Goal: Entertainment & Leisure: Browse casually

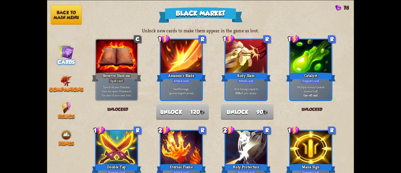
click at [70, 58] on nav "Back to main menu Cards Companions Relics Runes" at bounding box center [66, 86] width 38 height 173
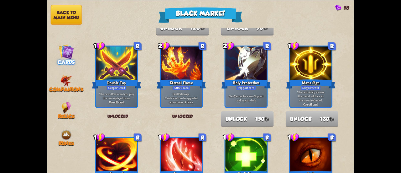
scroll to position [125, 0]
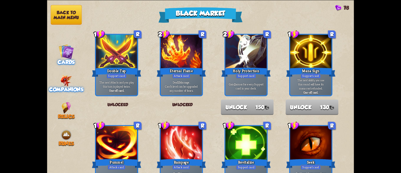
click at [80, 79] on div "Companions" at bounding box center [66, 84] width 38 height 18
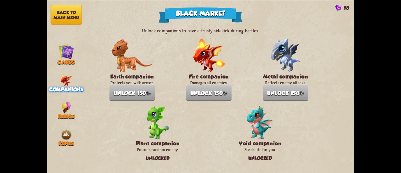
click at [128, 14] on div "Unlock companions to have a trusty sidekick during battles. Earth companion Pro…" at bounding box center [220, 82] width 269 height 164
click at [65, 113] on span "Relics" at bounding box center [66, 116] width 17 height 6
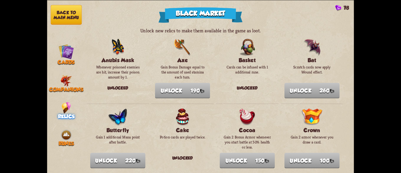
click at [65, 19] on button "Back to main menu" at bounding box center [66, 15] width 31 height 20
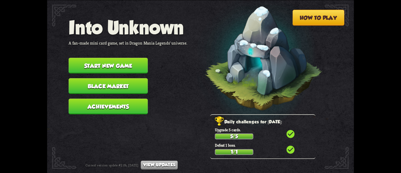
click at [120, 74] on nav "Into Unknown A fan-made mini card game, set in Dragon Mania Legends' universe. …" at bounding box center [128, 68] width 119 height 102
click at [119, 67] on button "Start new game" at bounding box center [108, 66] width 79 height 16
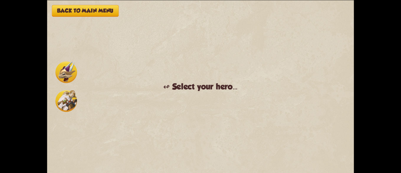
click at [59, 77] on img at bounding box center [66, 72] width 22 height 22
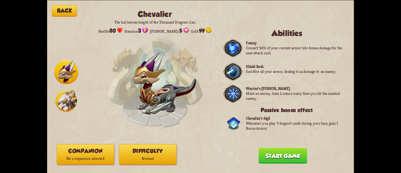
click at [159, 147] on button "Difficulty Normal" at bounding box center [148, 154] width 58 height 21
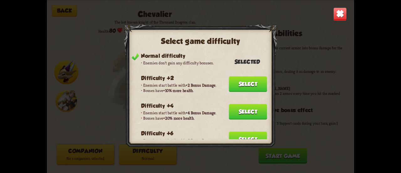
click at [233, 131] on button "Select" at bounding box center [248, 139] width 38 height 16
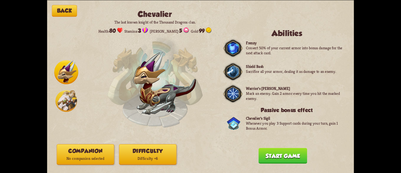
click at [92, 155] on p "No companion selected" at bounding box center [85, 158] width 57 height 8
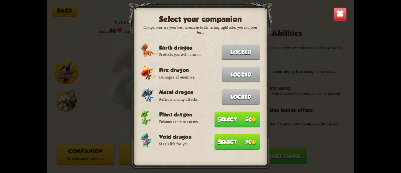
click at [220, 136] on button "Select 50" at bounding box center [236, 141] width 45 height 16
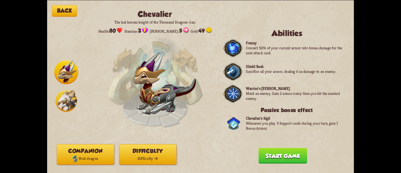
click at [269, 149] on button "Start game" at bounding box center [283, 156] width 49 height 16
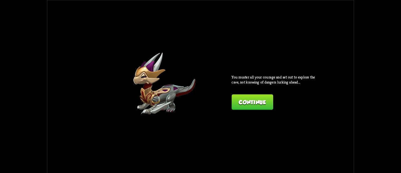
click at [250, 98] on button "Continue" at bounding box center [252, 102] width 41 height 16
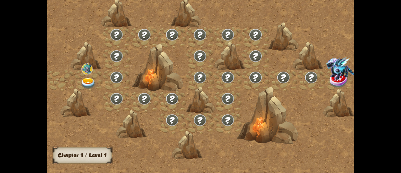
click at [327, 71] on img at bounding box center [344, 68] width 35 height 23
click at [86, 83] on img at bounding box center [88, 83] width 15 height 11
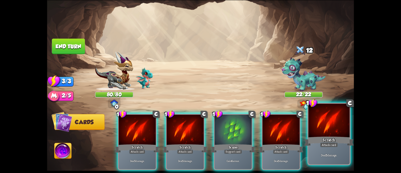
click at [318, 135] on div "Scratch" at bounding box center [329, 140] width 50 height 11
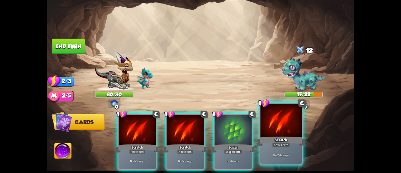
click at [290, 131] on div at bounding box center [280, 120] width 41 height 35
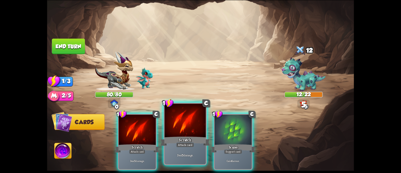
click at [185, 131] on div at bounding box center [185, 120] width 41 height 35
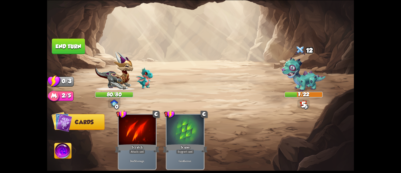
click at [67, 148] on img at bounding box center [63, 151] width 17 height 17
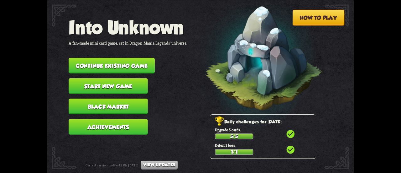
click at [89, 84] on button "Start new game" at bounding box center [108, 86] width 79 height 16
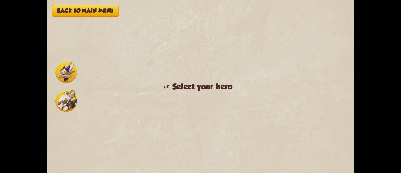
click at [68, 75] on img at bounding box center [66, 72] width 22 height 22
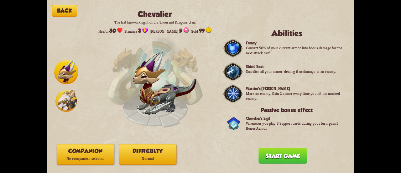
click at [65, 102] on img at bounding box center [66, 101] width 22 height 22
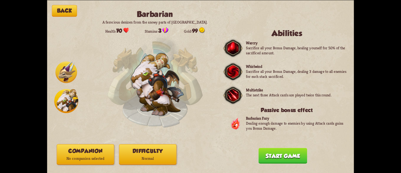
click at [61, 62] on img at bounding box center [66, 72] width 22 height 22
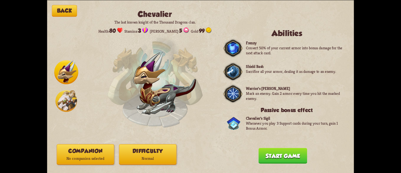
click at [68, 89] on div at bounding box center [66, 86] width 24 height 53
click at [72, 93] on img at bounding box center [66, 101] width 22 height 22
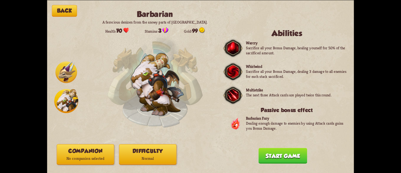
click at [73, 69] on img at bounding box center [66, 72] width 22 height 22
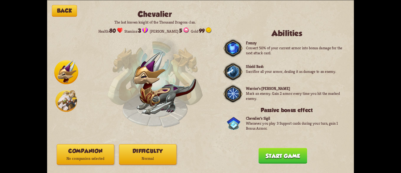
click at [70, 97] on img at bounding box center [66, 101] width 22 height 22
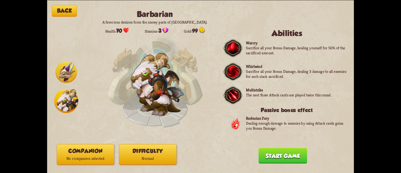
click at [73, 67] on img at bounding box center [66, 72] width 22 height 22
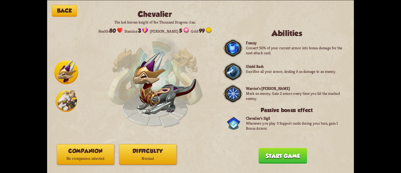
click at [128, 155] on p "Normal" at bounding box center [147, 158] width 57 height 8
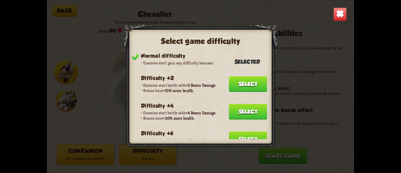
click at [235, 133] on div "Difficulty +6 Enemies start battle with +6 Bonus Damage . Bosses have +30% more…" at bounding box center [204, 139] width 126 height 18
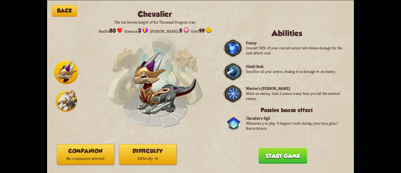
click at [95, 154] on button "Companion No companion selected" at bounding box center [86, 154] width 58 height 21
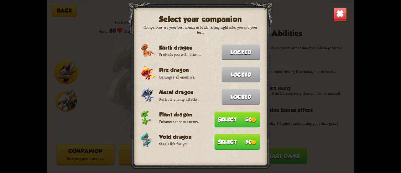
click at [238, 138] on button "Select 50" at bounding box center [236, 141] width 45 height 16
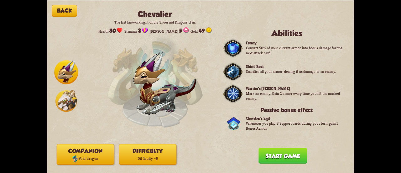
click at [266, 153] on button "Start game" at bounding box center [283, 156] width 49 height 16
